Goal: Task Accomplishment & Management: Use online tool/utility

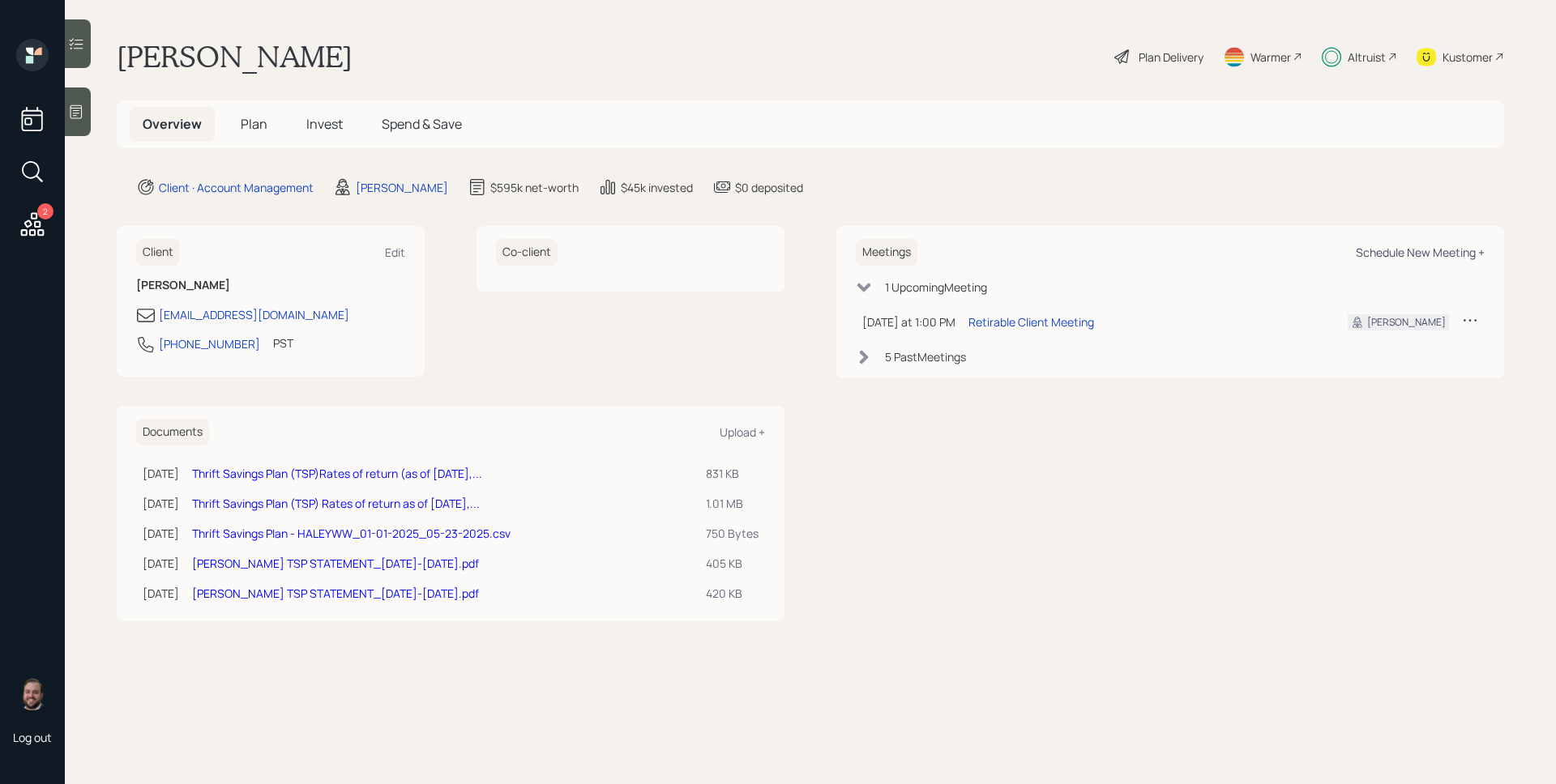
click at [1477, 259] on div "Schedule New Meeting +" at bounding box center [1419, 252] width 128 height 15
select select "d946c976-65aa-4529-ac9d-02c4f1114fc0"
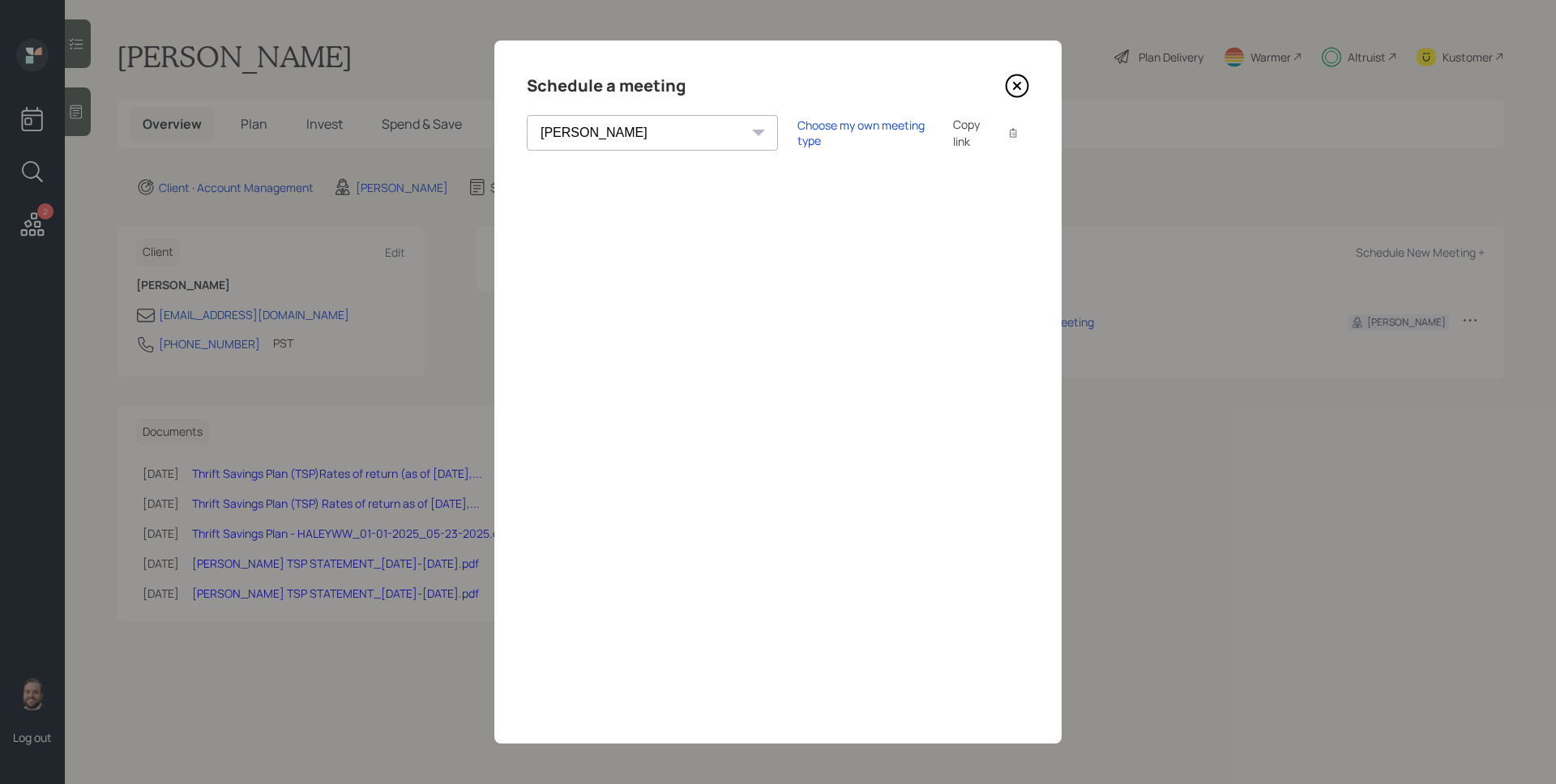
click at [1014, 84] on icon at bounding box center [1016, 86] width 6 height 6
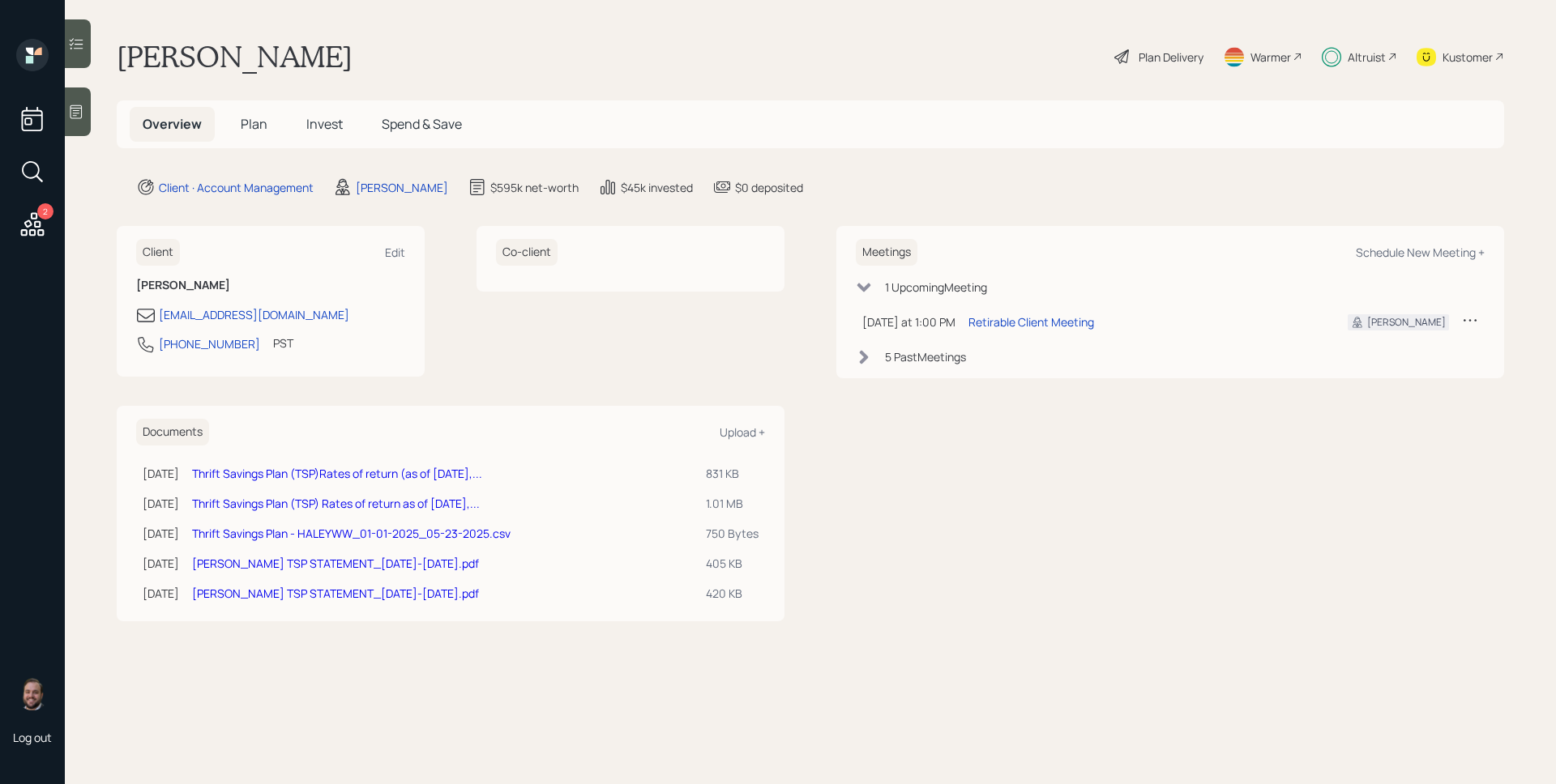
click at [1419, 264] on div "Meetings Schedule New Meeting +" at bounding box center [1170, 252] width 629 height 27
click at [1423, 255] on div "Schedule New Meeting +" at bounding box center [1419, 252] width 128 height 15
select select "d946c976-65aa-4529-ac9d-02c4f1114fc0"
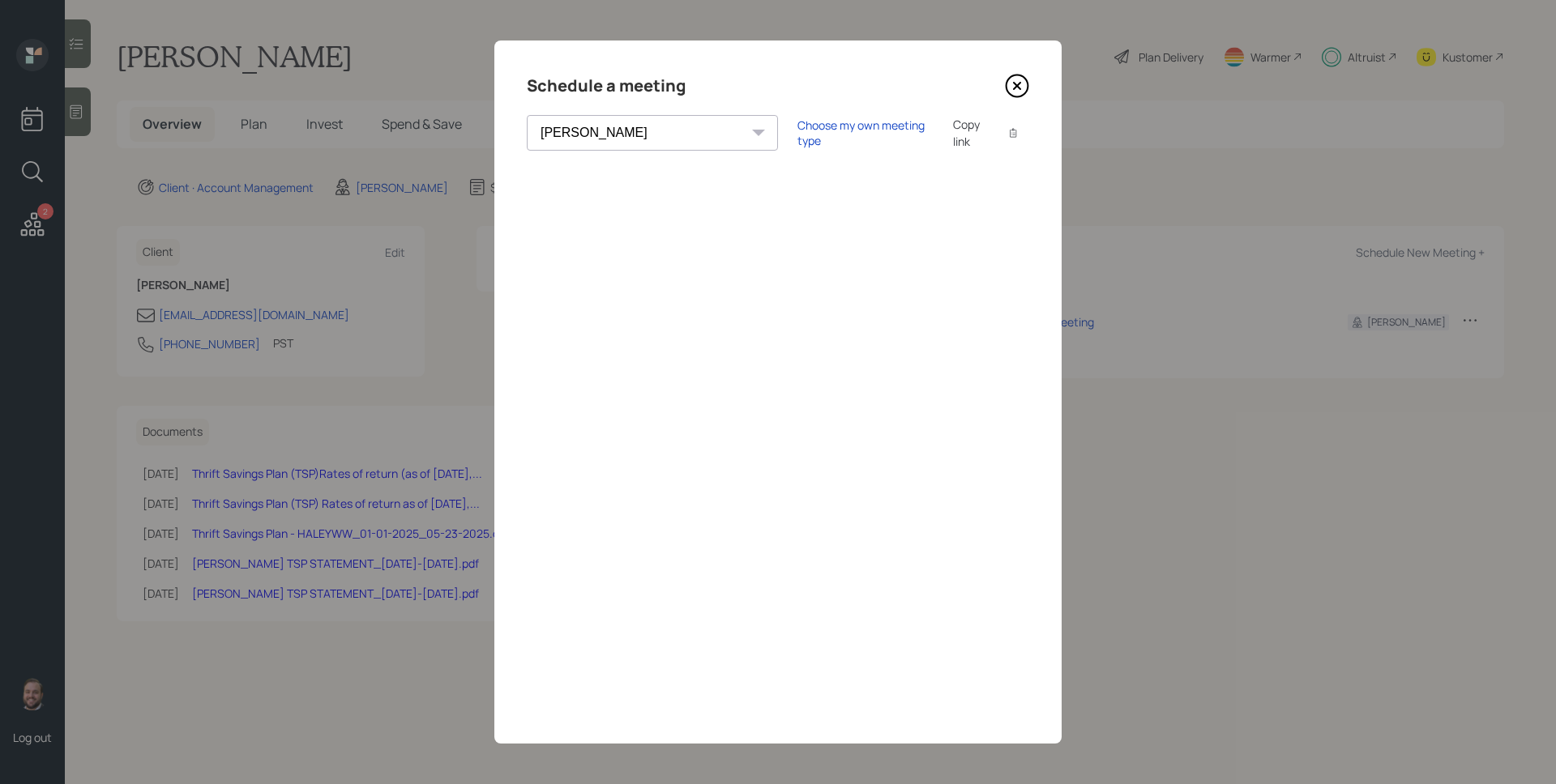
click at [1026, 85] on icon at bounding box center [1016, 86] width 24 height 24
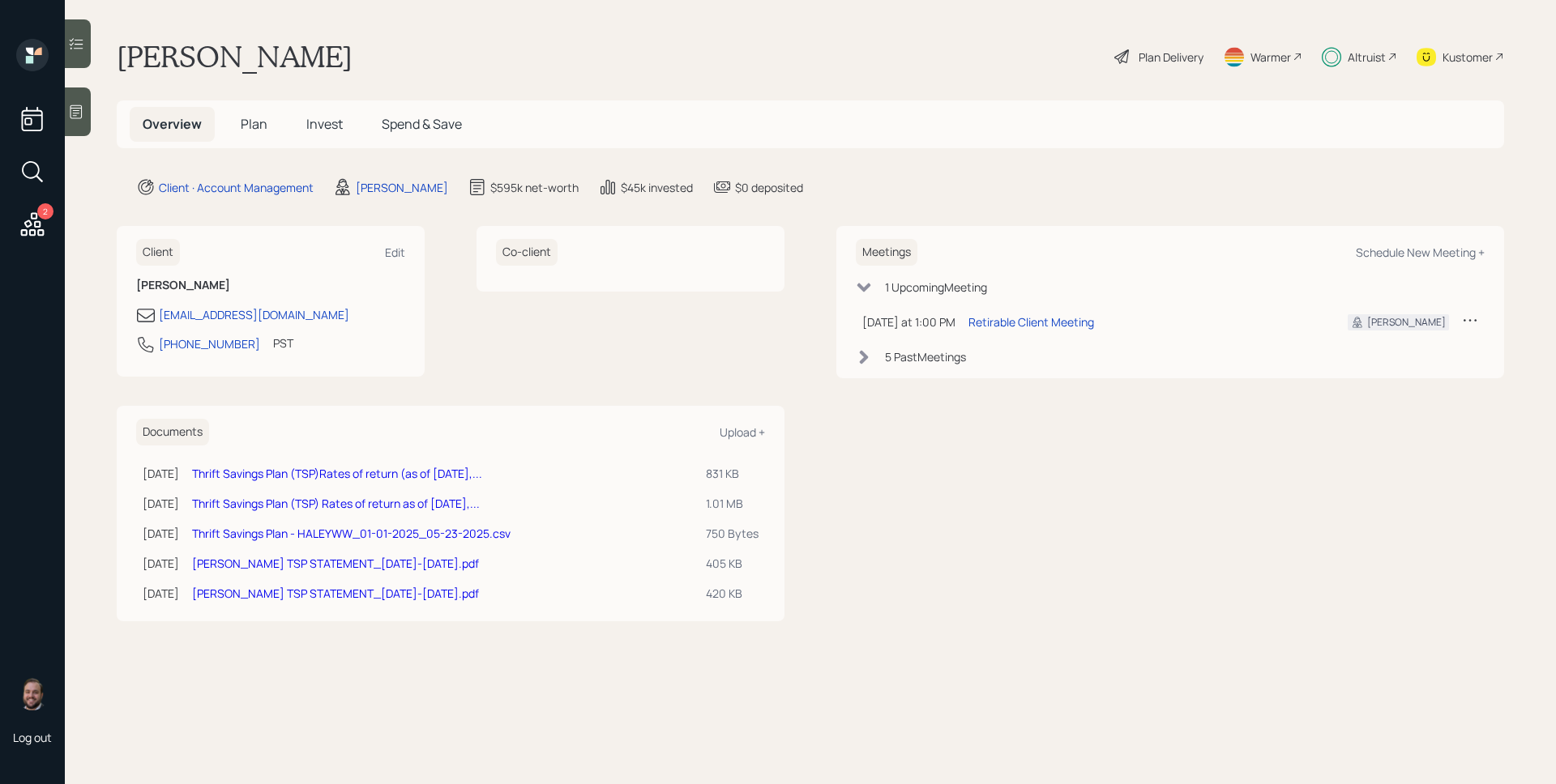
click at [43, 223] on icon at bounding box center [32, 224] width 29 height 29
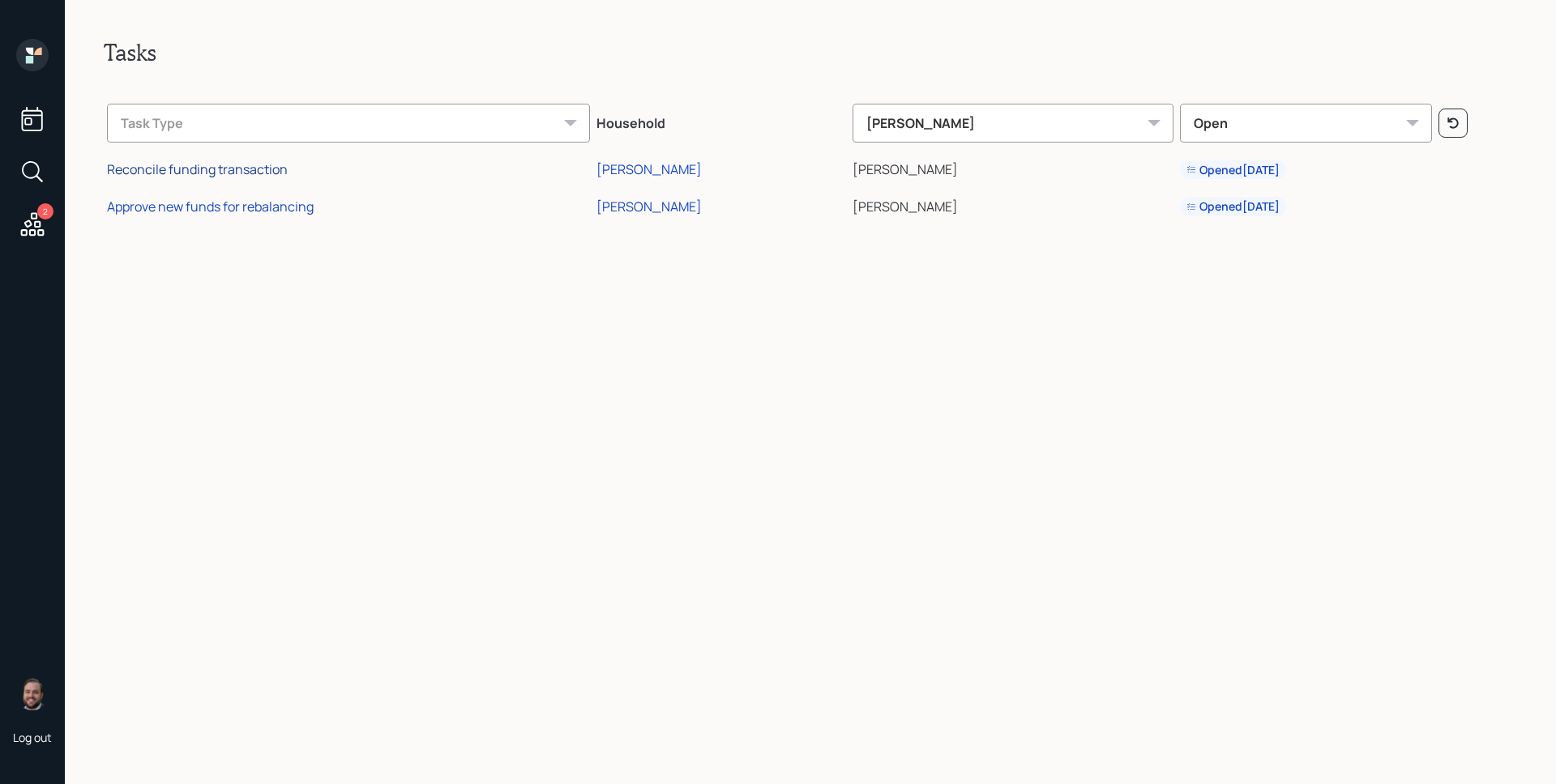
click at [238, 172] on div "Reconcile funding transaction" at bounding box center [197, 169] width 181 height 18
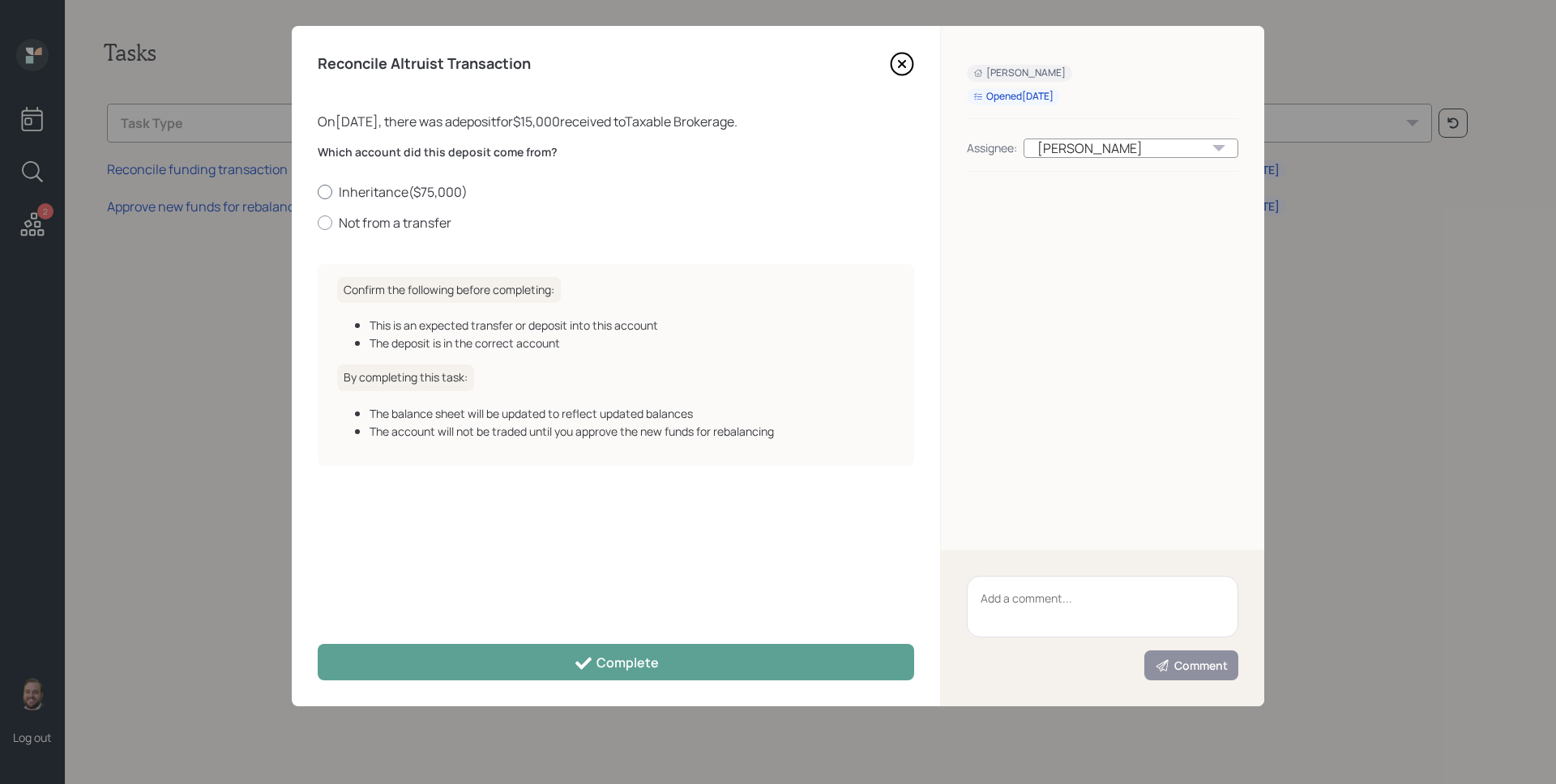
click at [444, 186] on label "Inheritance ( $75,000 )" at bounding box center [616, 192] width 596 height 18
click at [318, 191] on input "Inheritance ( $75,000 )" at bounding box center [317, 191] width 1 height 1
radio input "true"
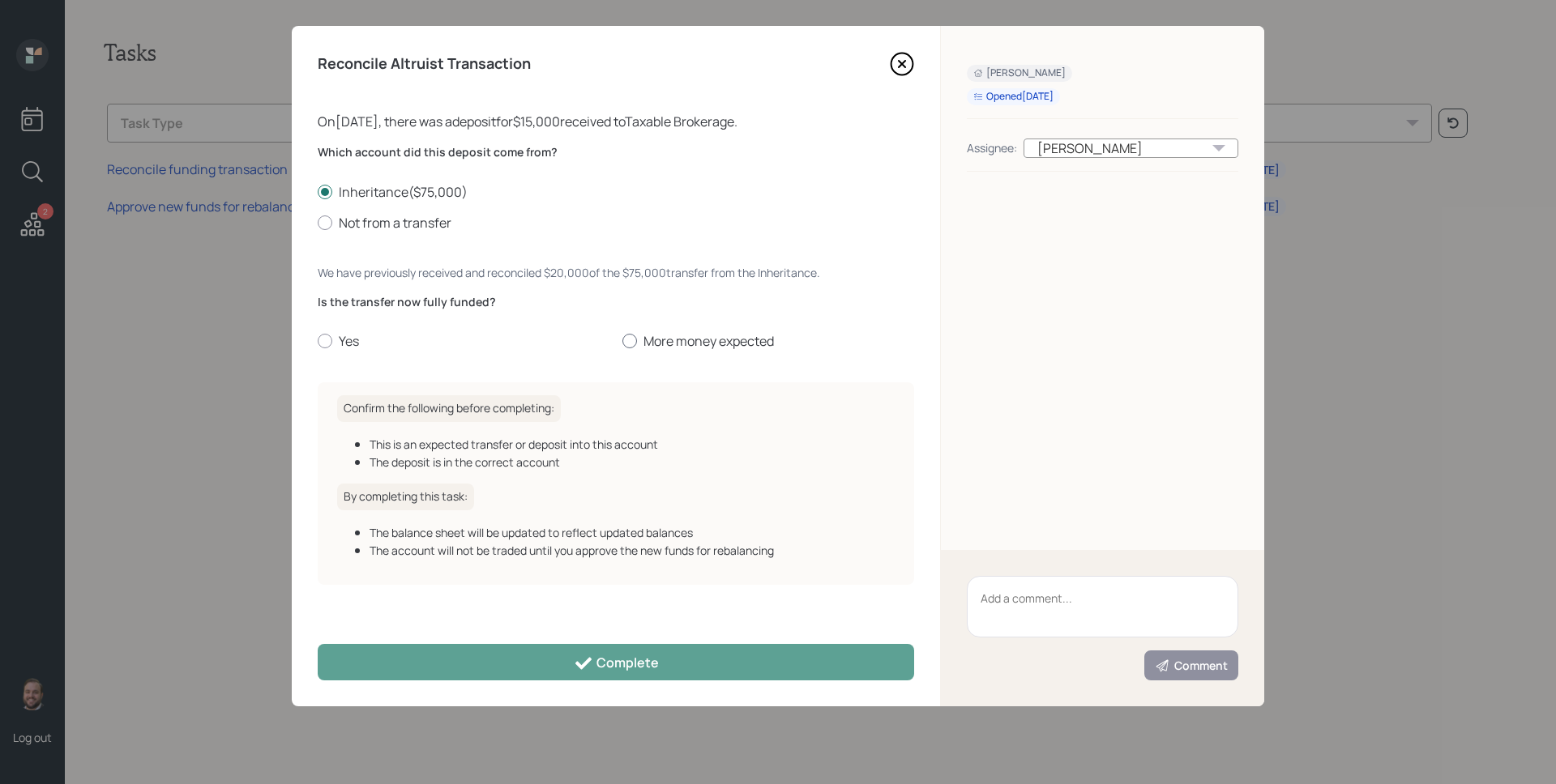
click at [652, 340] on label "More money expected" at bounding box center [767, 341] width 292 height 18
click at [622, 341] on input "More money expected" at bounding box center [622, 341] width 1 height 1
radio input "true"
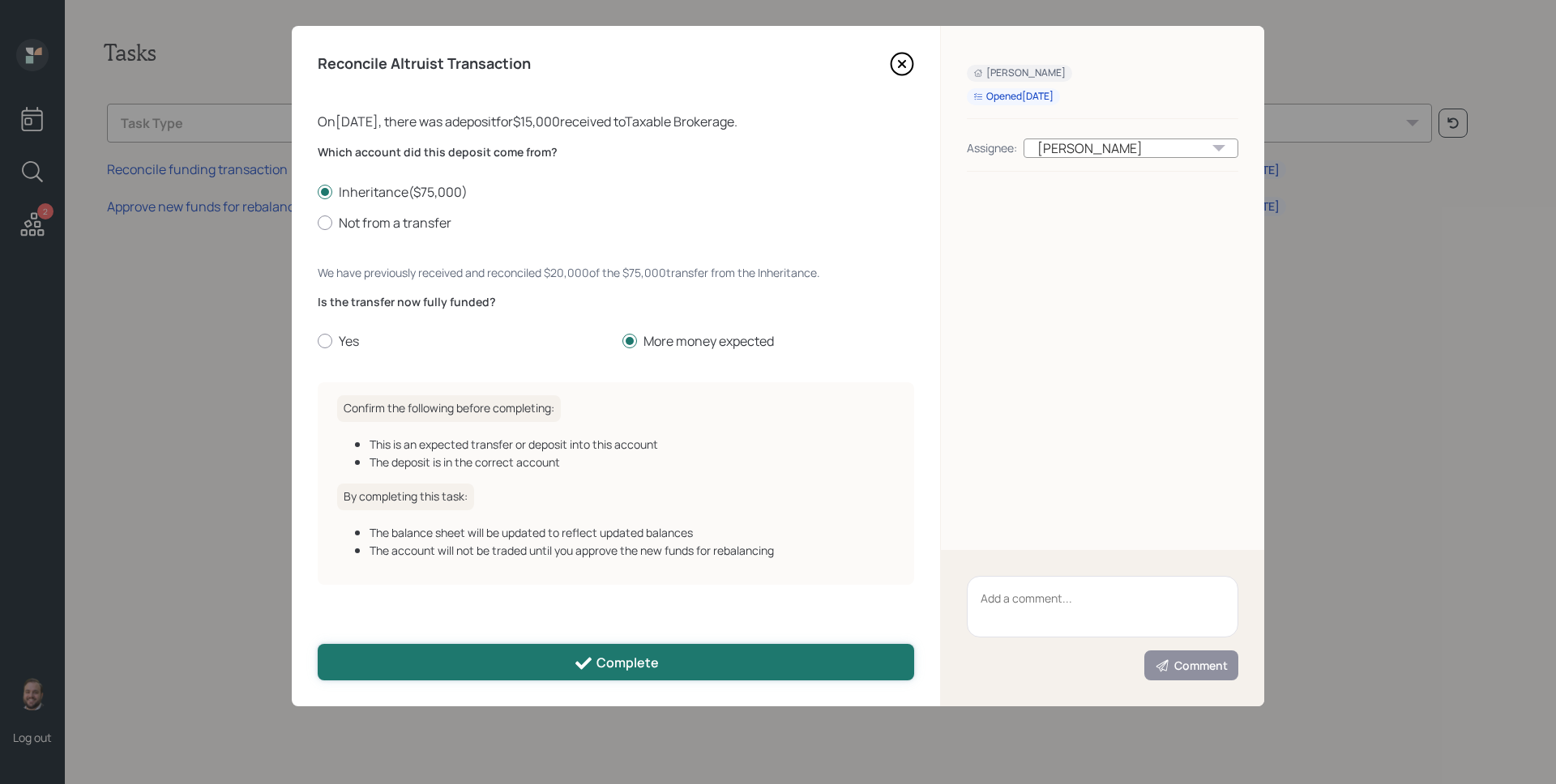
click at [679, 675] on button "Complete" at bounding box center [616, 662] width 596 height 37
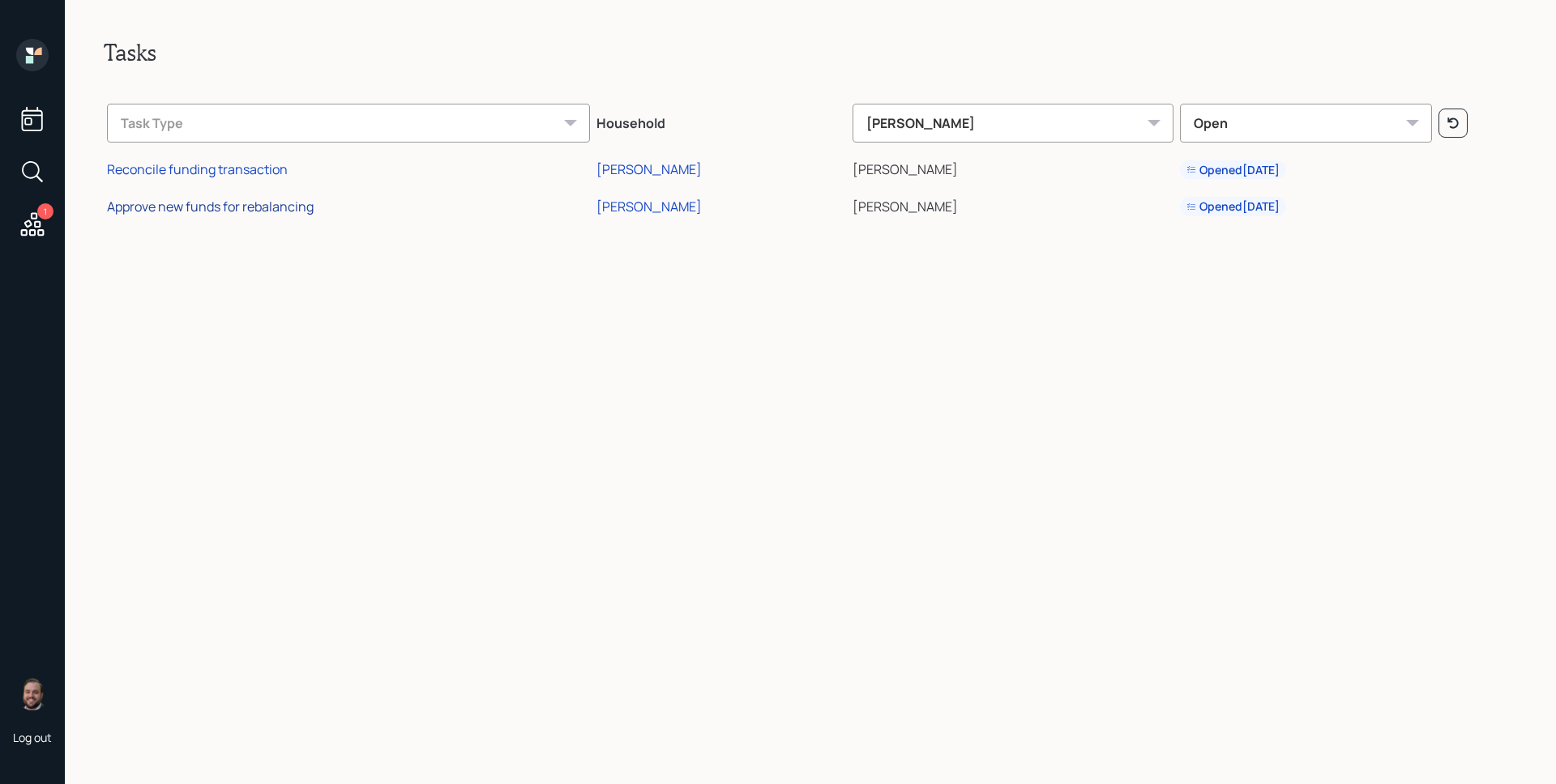
click at [180, 198] on div "Approve new funds for rebalancing" at bounding box center [211, 207] width 207 height 18
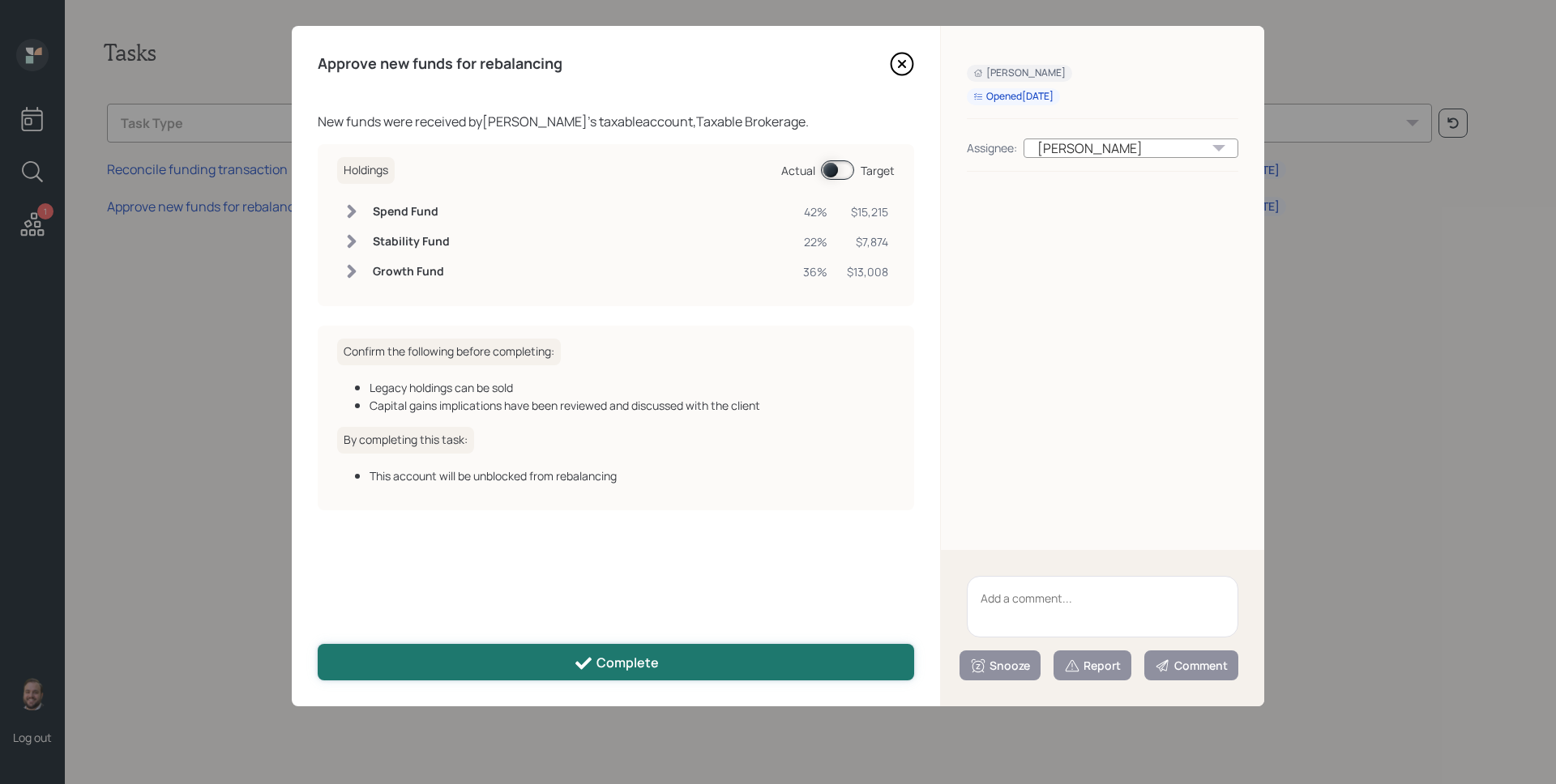
click at [716, 673] on button "Complete" at bounding box center [616, 662] width 596 height 37
